Goal: Entertainment & Leisure: Consume media (video, audio)

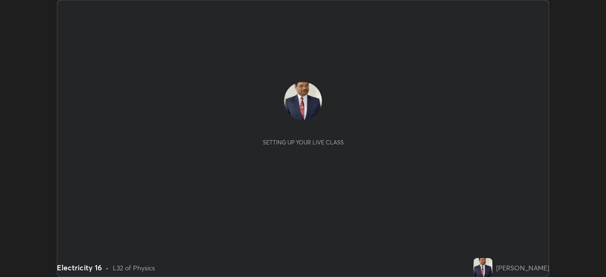
scroll to position [277, 606]
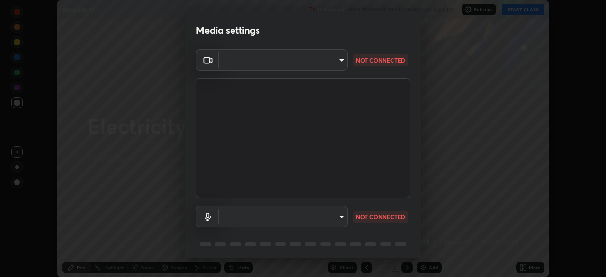
type input "3c3e881c1d4866bfd7e080c7bbf597d7771debadd28d1a9587aed4247d099012"
type input "9ce36a0de11d6466648b538d775a165e71166f80ed1dffff2507244cff38b4a0"
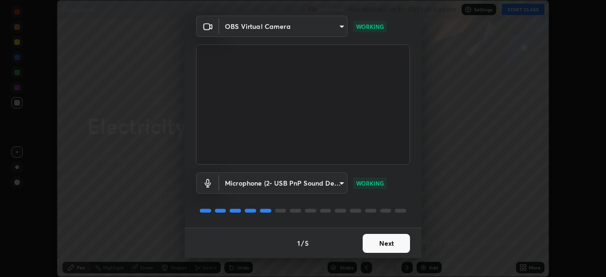
click at [389, 240] on button "Next" at bounding box center [386, 243] width 47 height 19
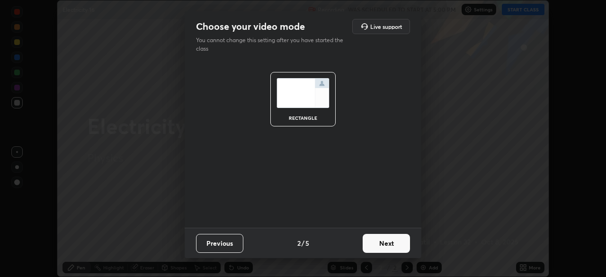
scroll to position [0, 0]
click at [387, 244] on button "Next" at bounding box center [386, 243] width 47 height 19
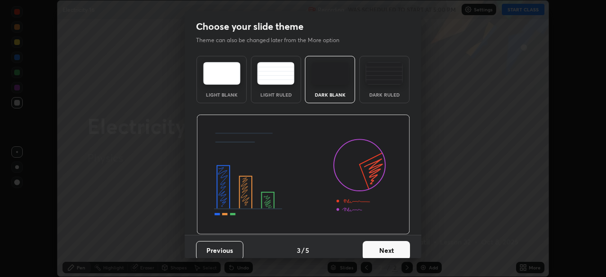
click at [380, 246] on button "Next" at bounding box center [386, 250] width 47 height 19
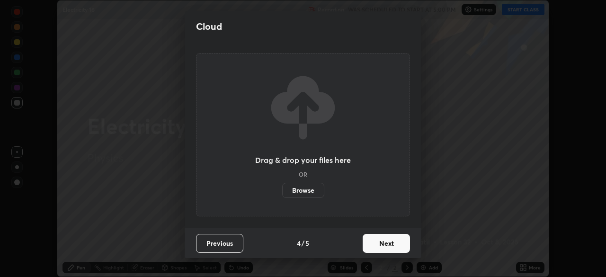
click at [387, 246] on button "Next" at bounding box center [386, 243] width 47 height 19
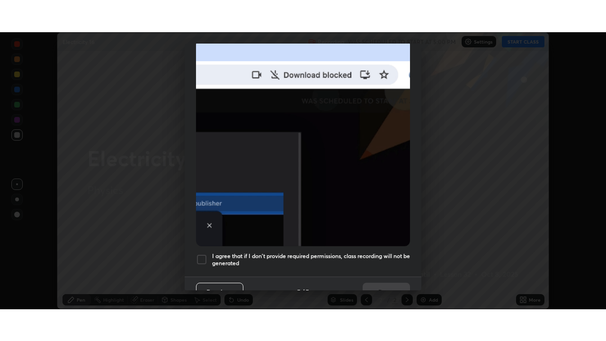
scroll to position [227, 0]
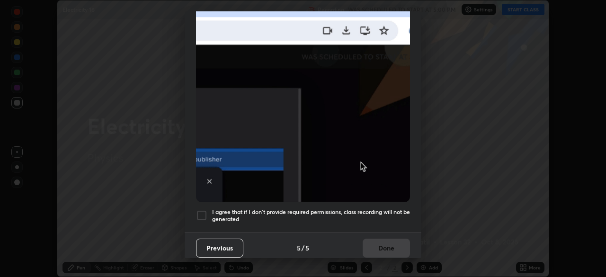
click at [200, 210] on div at bounding box center [201, 215] width 11 height 11
click at [371, 240] on button "Done" at bounding box center [386, 248] width 47 height 19
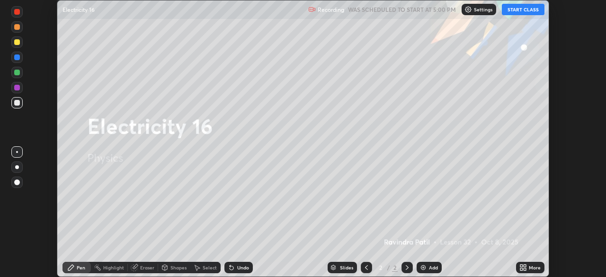
click at [430, 265] on div "Add" at bounding box center [433, 267] width 9 height 5
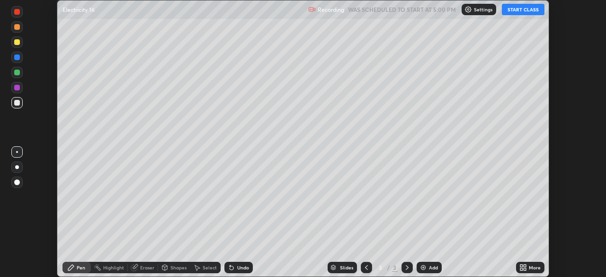
click at [526, 265] on icon at bounding box center [525, 266] width 2 height 2
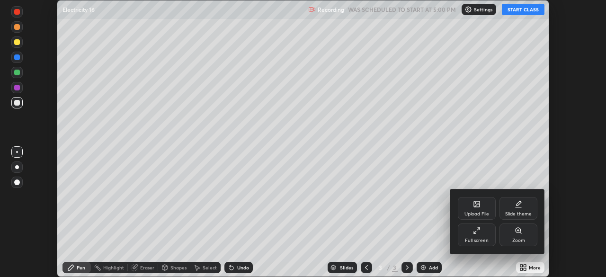
click at [484, 234] on div "Full screen" at bounding box center [477, 235] width 38 height 23
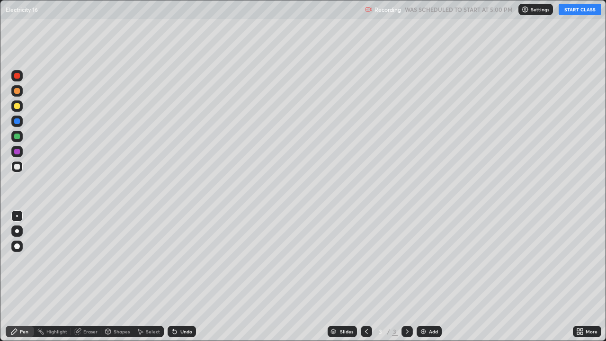
click at [565, 9] on button "START CLASS" at bounding box center [580, 9] width 43 height 11
click at [18, 150] on div at bounding box center [17, 152] width 6 height 6
click at [187, 277] on div "Undo" at bounding box center [186, 331] width 12 height 5
click at [186, 277] on div "Undo" at bounding box center [182, 331] width 28 height 11
click at [189, 277] on div "Undo" at bounding box center [186, 331] width 12 height 5
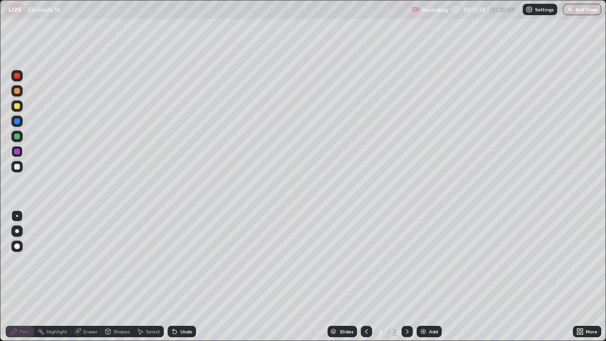
click at [191, 277] on div "Undo" at bounding box center [182, 331] width 28 height 11
click at [17, 88] on div at bounding box center [17, 91] width 6 height 6
click at [18, 150] on div at bounding box center [17, 152] width 6 height 6
click at [432, 277] on div "Add" at bounding box center [433, 331] width 9 height 5
click at [18, 107] on div at bounding box center [17, 106] width 6 height 6
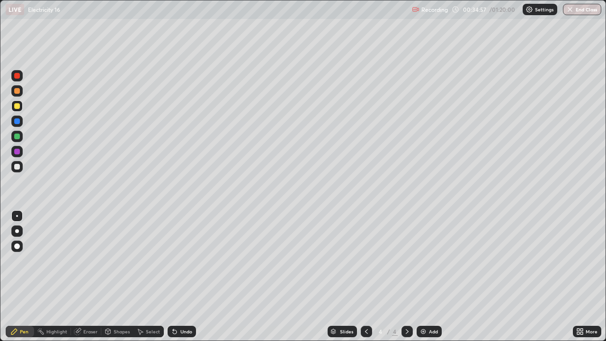
click at [366, 277] on icon at bounding box center [367, 332] width 8 height 8
click at [407, 277] on icon at bounding box center [408, 332] width 8 height 8
click at [434, 277] on div "Add" at bounding box center [433, 331] width 9 height 5
click at [17, 150] on div at bounding box center [17, 152] width 6 height 6
click at [18, 102] on div at bounding box center [16, 105] width 11 height 11
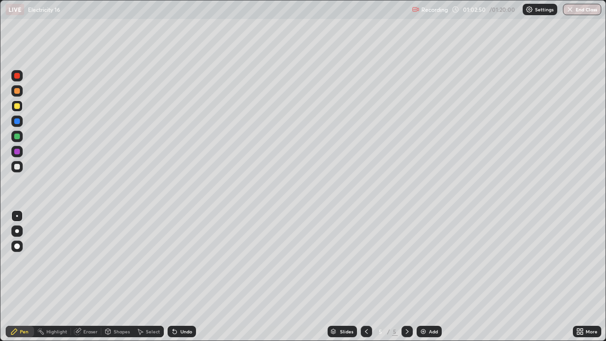
click at [429, 277] on div "Add" at bounding box center [433, 331] width 9 height 5
click at [366, 277] on icon at bounding box center [367, 332] width 8 height 8
click at [366, 277] on icon at bounding box center [366, 331] width 3 height 5
click at [361, 277] on div at bounding box center [366, 331] width 11 height 11
click at [406, 277] on icon at bounding box center [408, 332] width 8 height 8
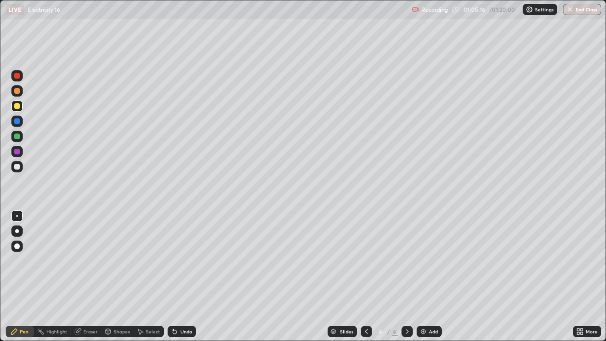
click at [409, 277] on icon at bounding box center [408, 332] width 8 height 8
click at [366, 277] on icon at bounding box center [367, 332] width 8 height 8
click at [365, 277] on icon at bounding box center [367, 332] width 8 height 8
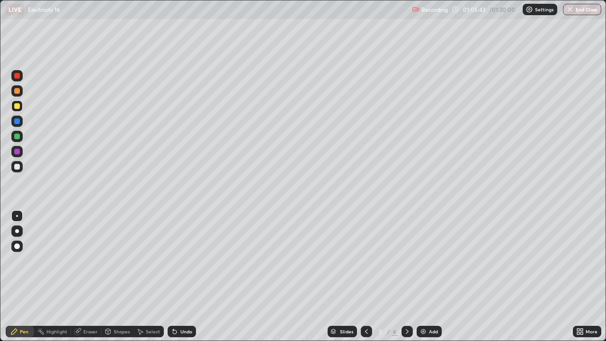
click at [408, 277] on icon at bounding box center [408, 332] width 8 height 8
click at [409, 277] on div at bounding box center [407, 331] width 11 height 11
click at [409, 277] on div at bounding box center [407, 331] width 11 height 19
click at [409, 277] on div at bounding box center [407, 331] width 11 height 11
click at [181, 277] on div "Undo" at bounding box center [186, 331] width 12 height 5
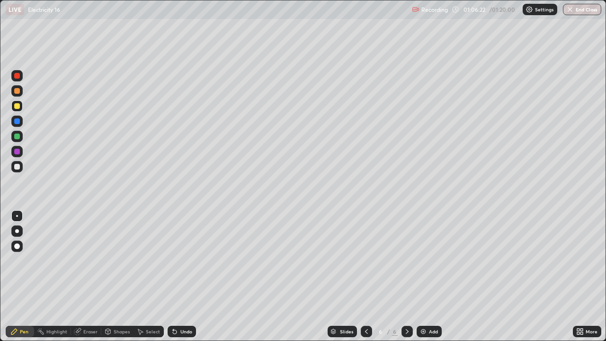
click at [180, 277] on div "Undo" at bounding box center [182, 331] width 28 height 11
click at [179, 277] on div "Undo" at bounding box center [182, 331] width 28 height 11
click at [178, 277] on div "Undo" at bounding box center [182, 331] width 28 height 11
click at [430, 277] on div "Add" at bounding box center [433, 331] width 9 height 5
click at [188, 277] on div "Undo" at bounding box center [186, 331] width 12 height 5
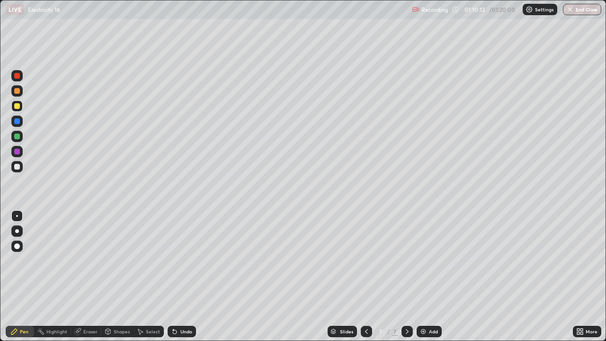
click at [183, 277] on div "Undo" at bounding box center [186, 331] width 12 height 5
click at [22, 151] on div at bounding box center [16, 151] width 11 height 11
click at [19, 136] on div at bounding box center [17, 137] width 6 height 6
click at [18, 107] on div at bounding box center [17, 106] width 6 height 6
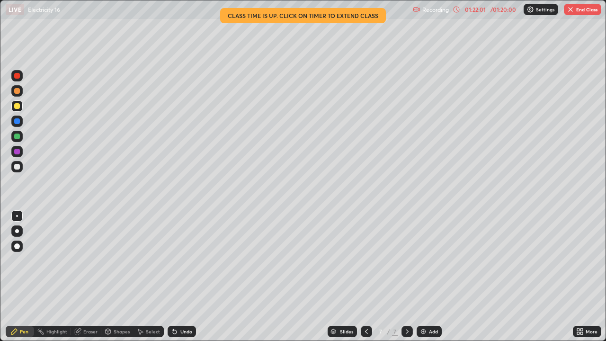
click at [432, 277] on div "Add" at bounding box center [433, 331] width 9 height 5
click at [17, 123] on div at bounding box center [17, 121] width 6 height 6
click at [21, 137] on div at bounding box center [16, 136] width 11 height 11
click at [431, 277] on div "Add" at bounding box center [433, 331] width 9 height 5
click at [366, 277] on icon at bounding box center [367, 332] width 8 height 8
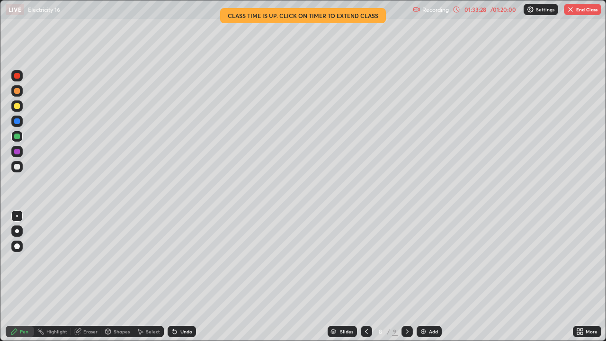
click at [406, 277] on icon at bounding box center [408, 332] width 8 height 8
click at [586, 10] on button "End Class" at bounding box center [582, 9] width 37 height 11
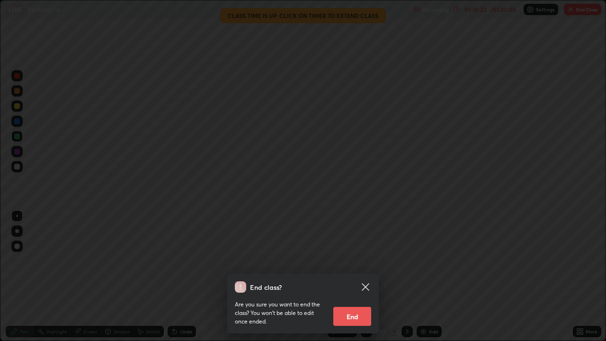
click at [355, 277] on button "End" at bounding box center [352, 316] width 38 height 19
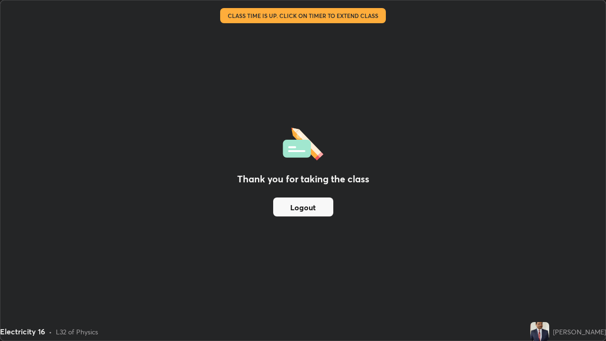
click at [284, 209] on button "Logout" at bounding box center [303, 207] width 60 height 19
click at [282, 209] on button "Logout" at bounding box center [303, 207] width 60 height 19
click at [283, 210] on button "Logout" at bounding box center [303, 207] width 60 height 19
click at [286, 209] on button "Logout" at bounding box center [303, 207] width 60 height 19
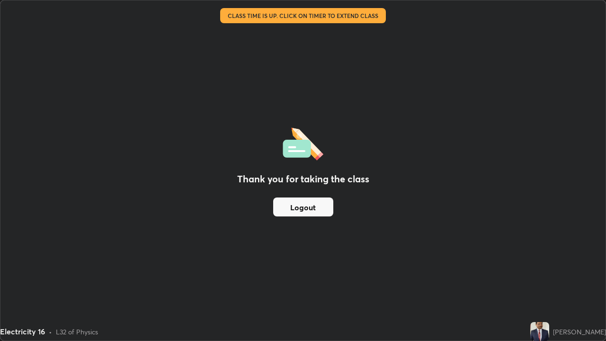
click at [286, 209] on button "Logout" at bounding box center [303, 207] width 60 height 19
click at [288, 213] on button "Logout" at bounding box center [303, 207] width 60 height 19
click at [290, 211] on button "Logout" at bounding box center [303, 207] width 60 height 19
click at [291, 213] on button "Logout" at bounding box center [303, 207] width 60 height 19
click at [81, 277] on div "Thank you for taking the class Logout" at bounding box center [302, 170] width 605 height 340
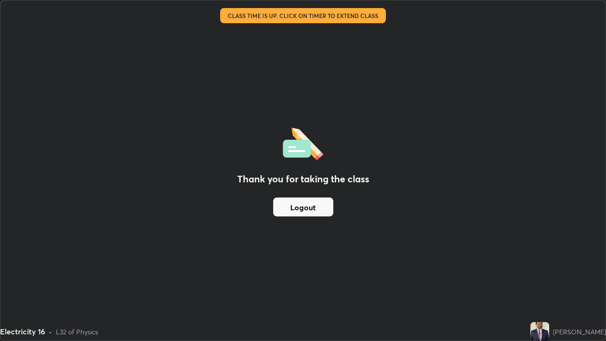
click at [295, 207] on button "Logout" at bounding box center [303, 207] width 60 height 19
click at [293, 205] on button "Logout" at bounding box center [303, 207] width 60 height 19
click at [296, 208] on button "Logout" at bounding box center [303, 207] width 60 height 19
click at [295, 206] on button "Logout" at bounding box center [303, 207] width 60 height 19
click at [297, 209] on button "Logout" at bounding box center [303, 207] width 60 height 19
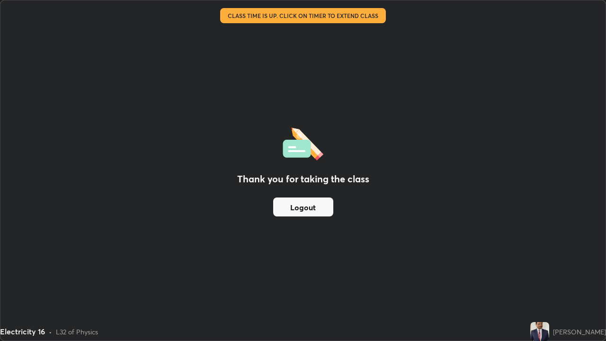
click at [297, 209] on button "Logout" at bounding box center [303, 207] width 60 height 19
click at [295, 210] on button "Logout" at bounding box center [303, 207] width 60 height 19
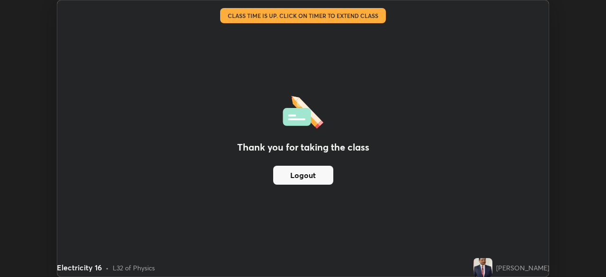
scroll to position [47094, 46765]
click at [324, 173] on button "Logout" at bounding box center [303, 175] width 60 height 19
